Goal: Task Accomplishment & Management: Use online tool/utility

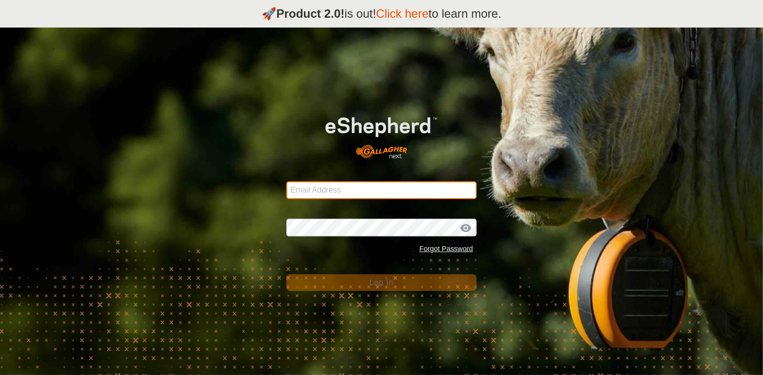
type input "Btchilders70@gmail.com"
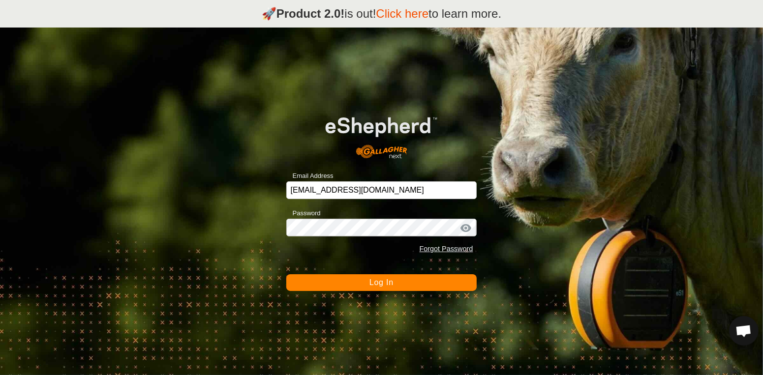
click at [406, 288] on button "Log In" at bounding box center [381, 283] width 191 height 17
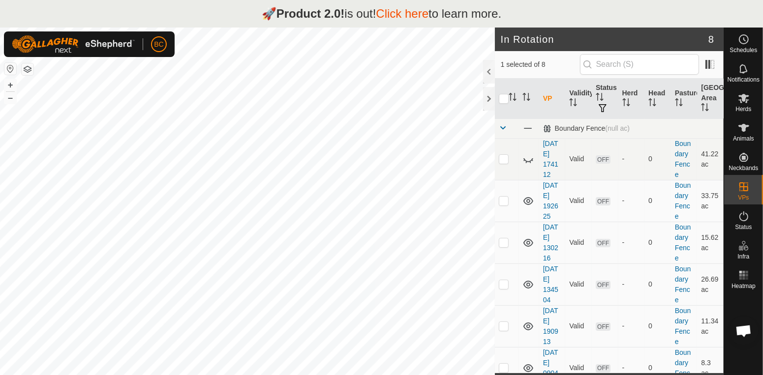
click at [400, 15] on link "Click here" at bounding box center [402, 13] width 53 height 13
checkbox input "false"
